Goal: Information Seeking & Learning: Learn about a topic

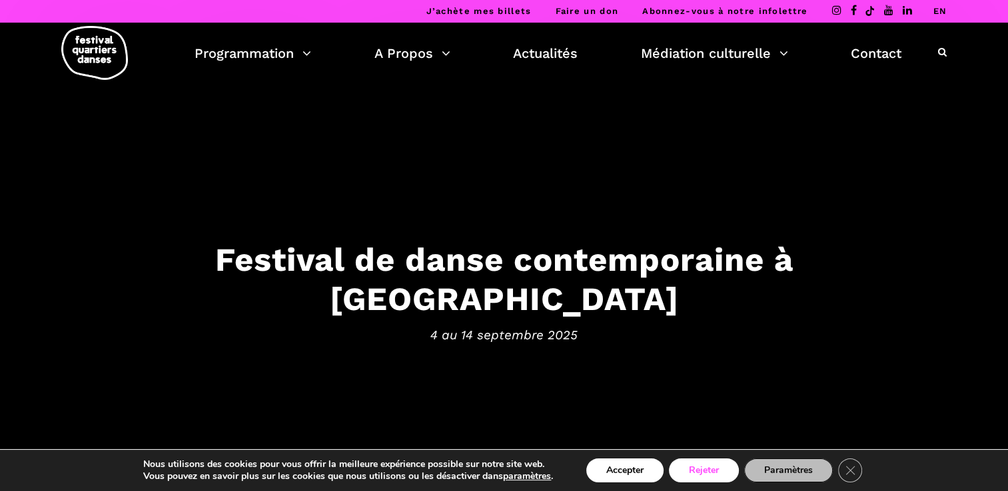
click at [695, 468] on button "Rejeter" at bounding box center [704, 471] width 70 height 24
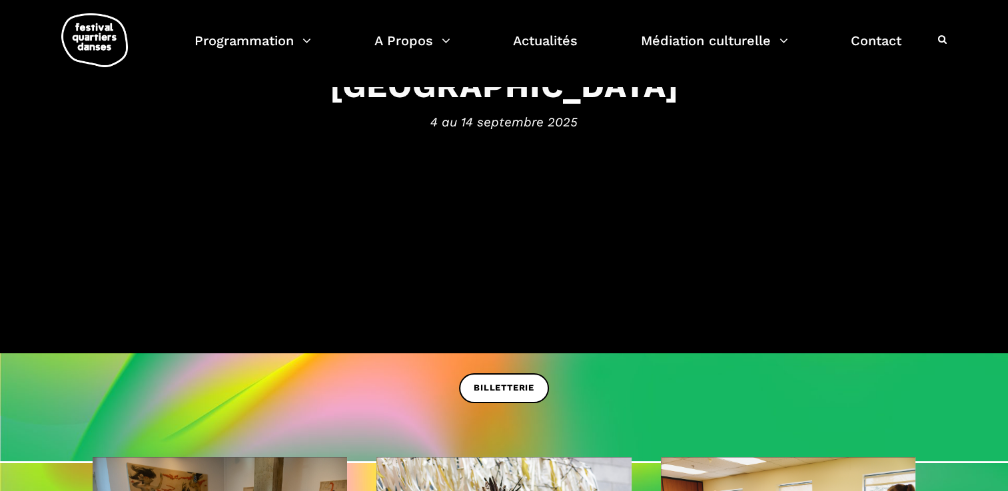
scroll to position [166, 0]
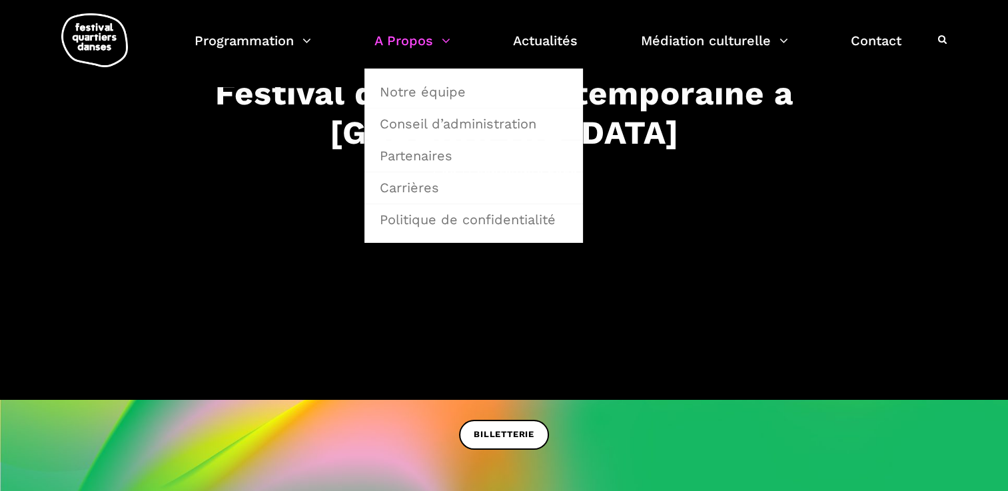
click at [401, 43] on link "A Propos" at bounding box center [412, 48] width 76 height 39
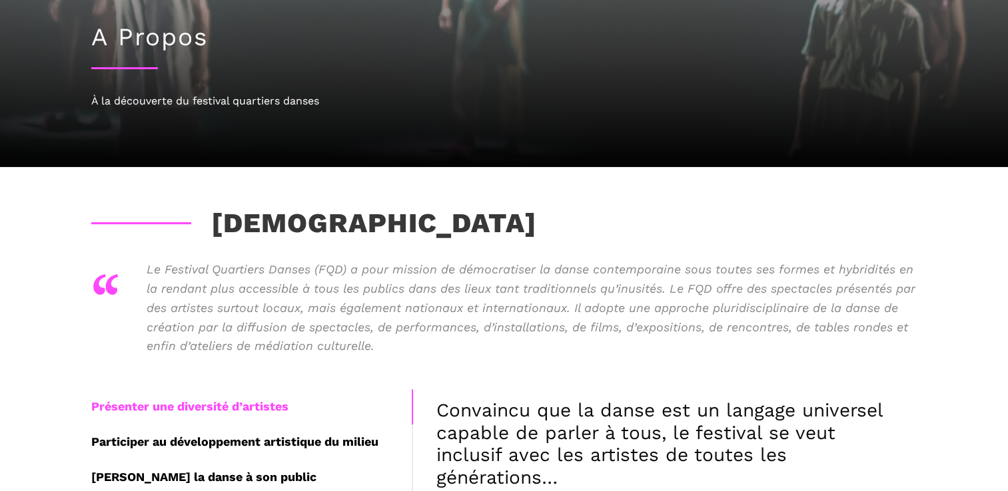
scroll to position [131, 0]
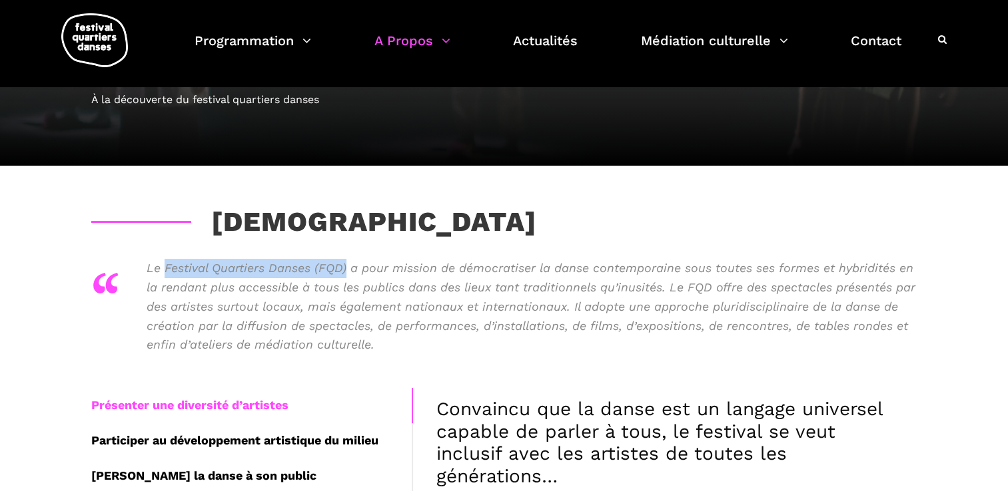
drag, startPoint x: 165, startPoint y: 266, endPoint x: 346, endPoint y: 270, distance: 180.5
click at [346, 270] on p "Le Festival Quartiers Danses (FQD) a pour mission de démocratiser la danse cont…" at bounding box center [531, 307] width 770 height 96
copy p "Festival Quartiers Danses (FQD)"
click at [90, 33] on img at bounding box center [94, 40] width 67 height 54
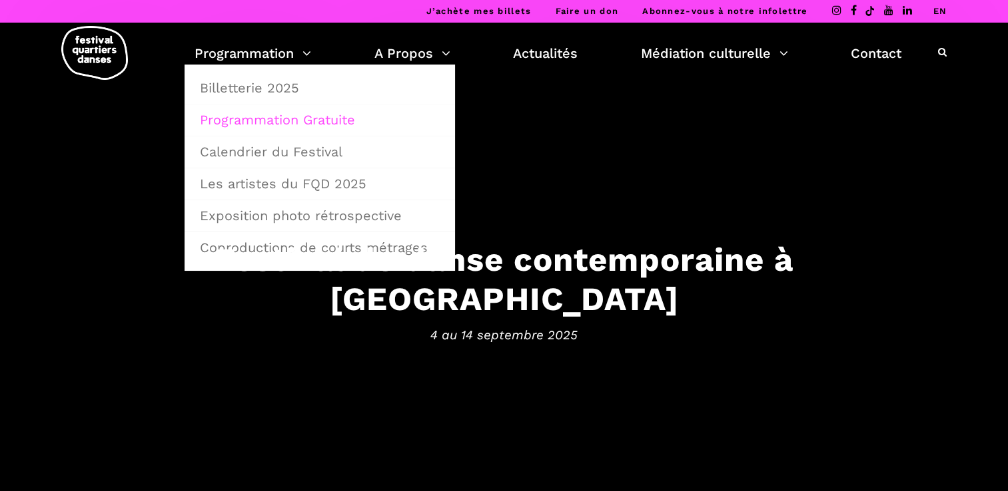
click at [282, 119] on link "Programmation Gratuite" at bounding box center [320, 120] width 256 height 31
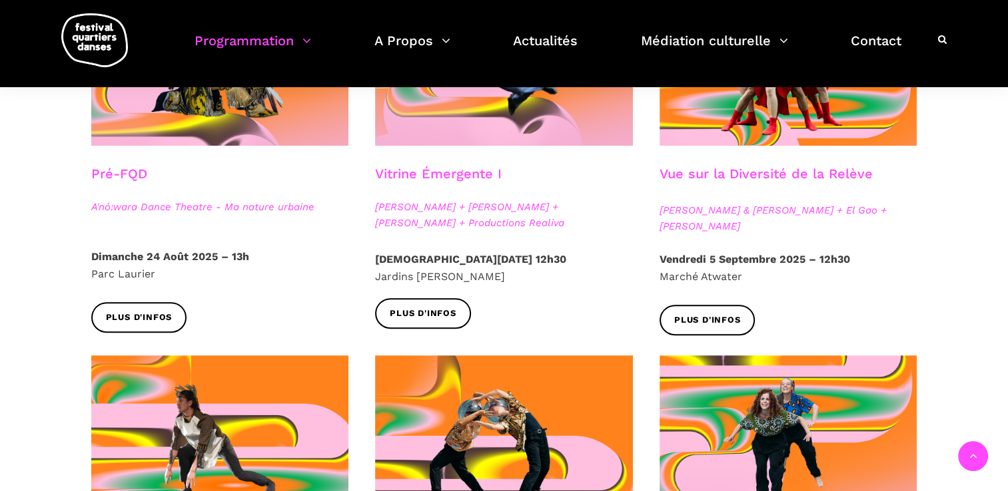
scroll to position [447, 0]
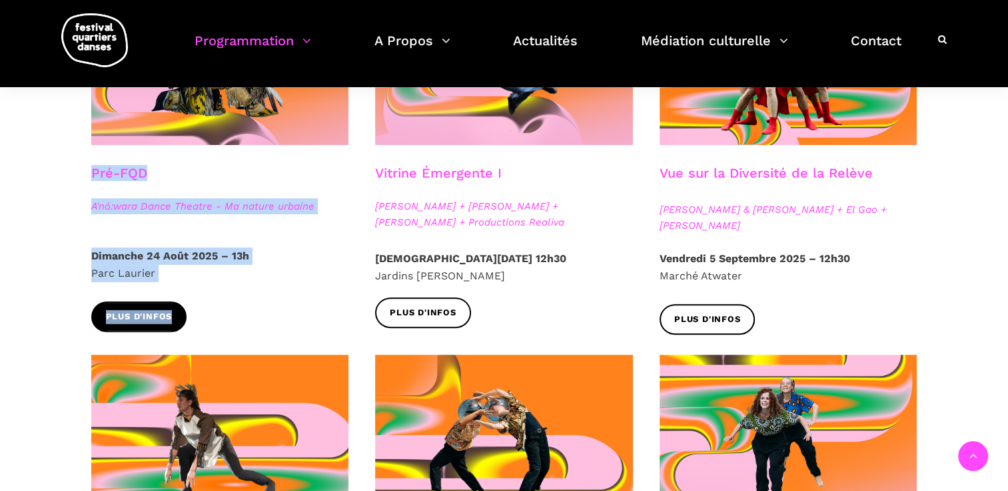
drag, startPoint x: 75, startPoint y: 166, endPoint x: 179, endPoint y: 313, distance: 180.0
copy div "Pré-FQD A'nó:wara Dance Theatre - Ma nature urbaine [DATE] – 13h Parc Laurier P…"
